Goal: Find specific page/section: Find specific page/section

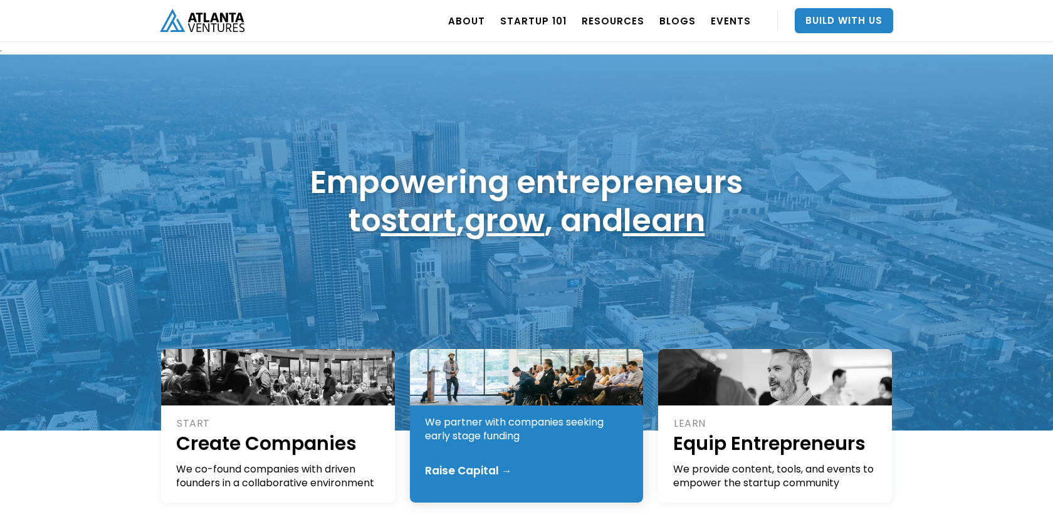
click at [507, 391] on div at bounding box center [527, 377] width 234 height 56
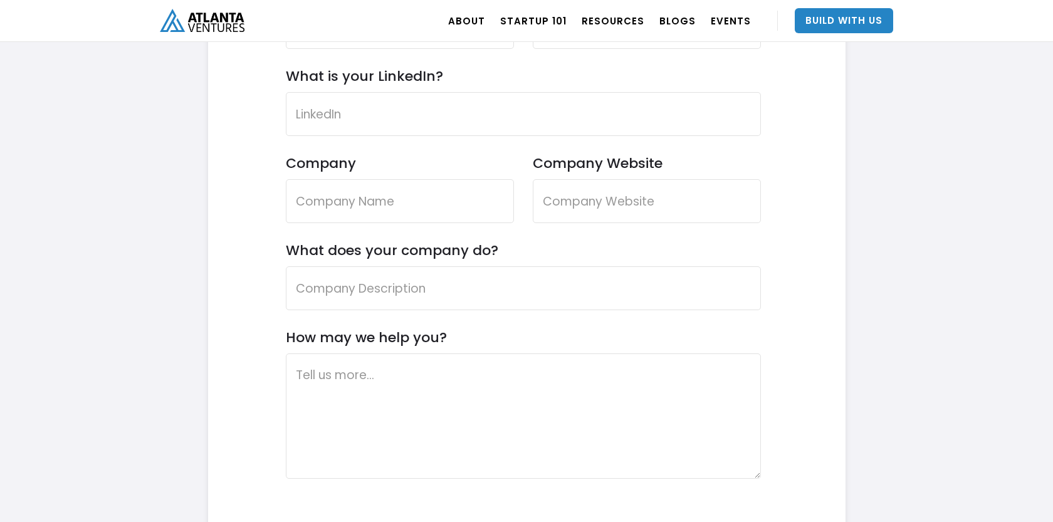
scroll to position [3854, 0]
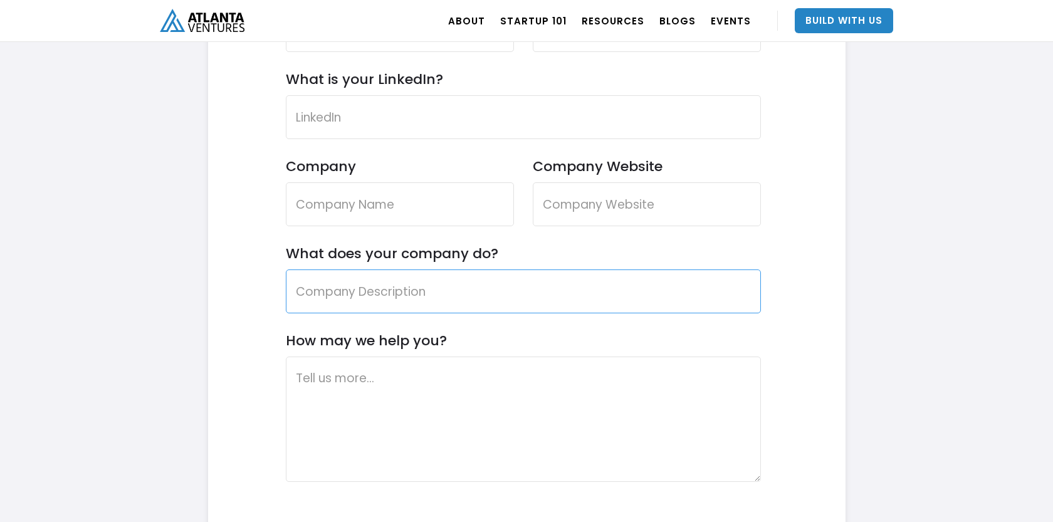
click at [385, 298] on input "What does your company do?" at bounding box center [523, 292] width 475 height 44
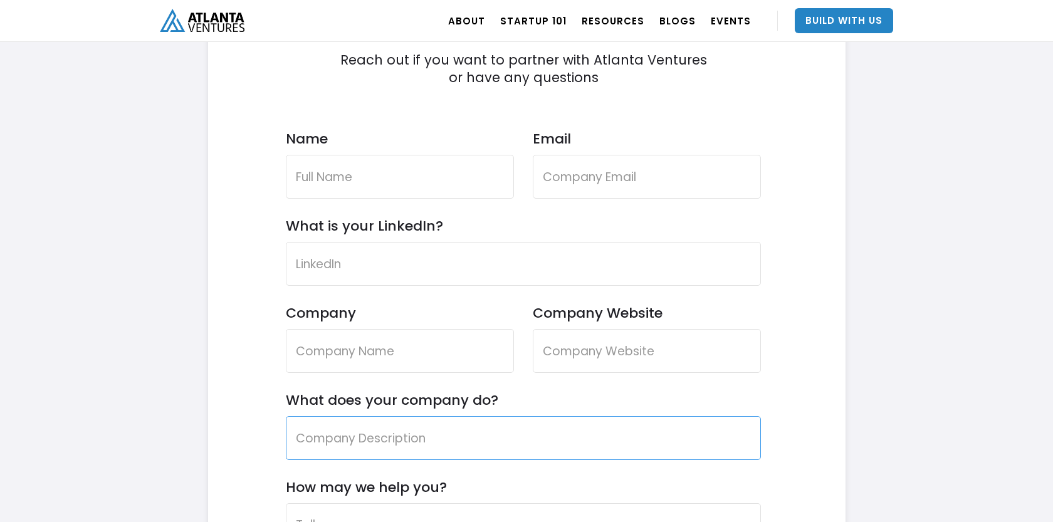
scroll to position [3738, 0]
